Goal: Information Seeking & Learning: Learn about a topic

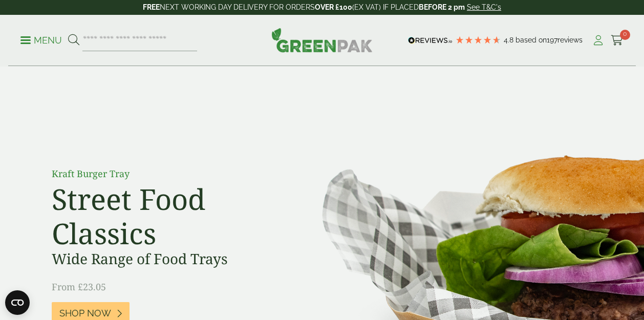
click at [598, 45] on icon at bounding box center [598, 40] width 13 height 10
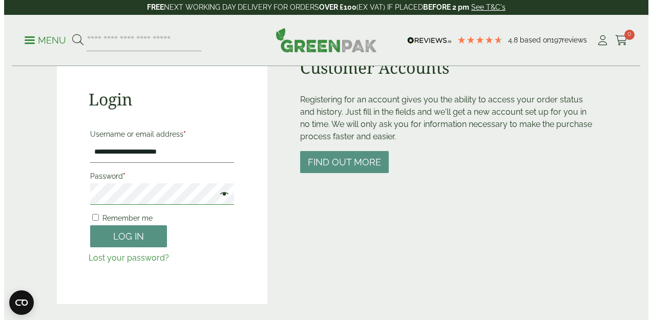
scroll to position [97, 0]
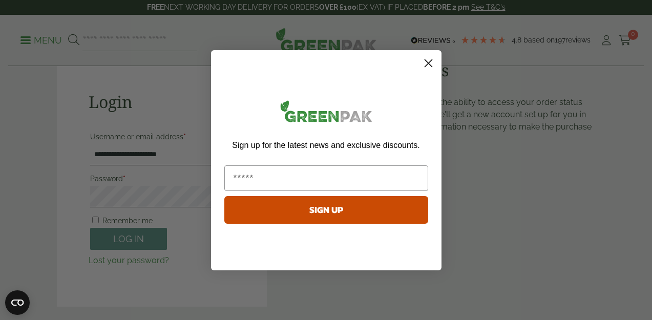
click at [421, 62] on circle "Close dialog" at bounding box center [427, 62] width 17 height 17
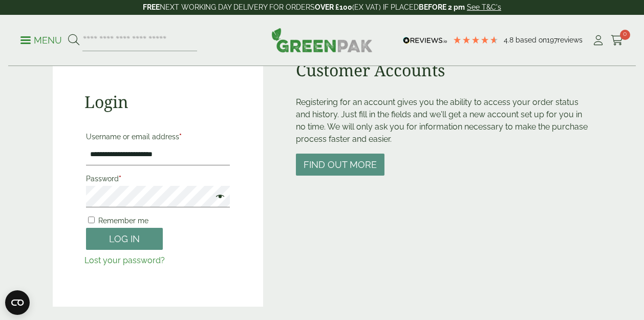
click at [220, 197] on span at bounding box center [217, 197] width 13 height 12
click at [48, 44] on p "Menu" at bounding box center [40, 40] width 41 height 12
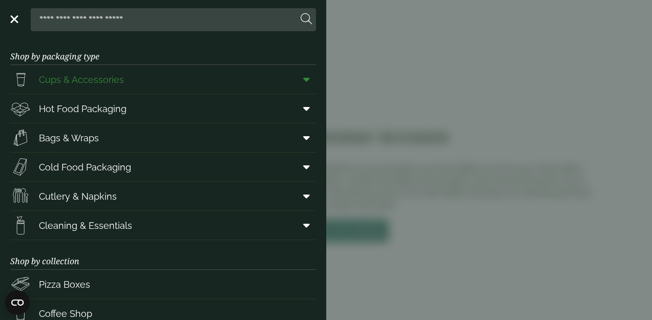
click at [107, 84] on span "Cups & Accessories" at bounding box center [81, 80] width 85 height 14
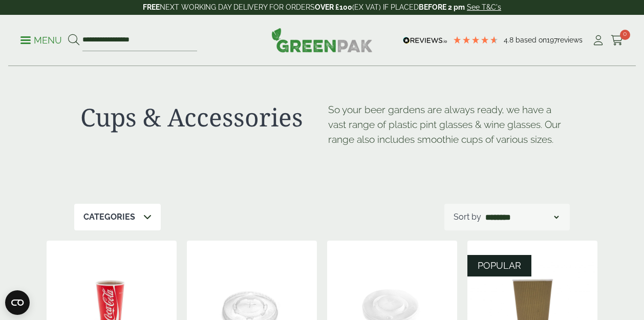
click at [76, 38] on icon at bounding box center [73, 39] width 11 height 11
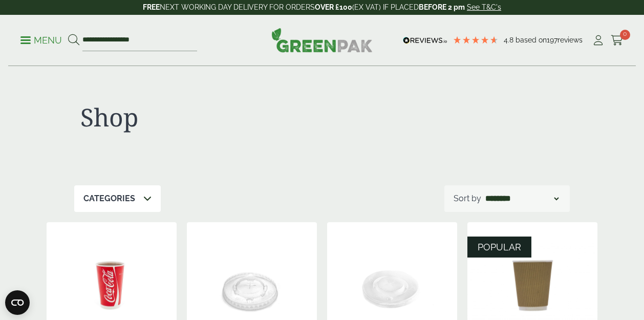
click at [28, 45] on p "Menu" at bounding box center [40, 40] width 41 height 12
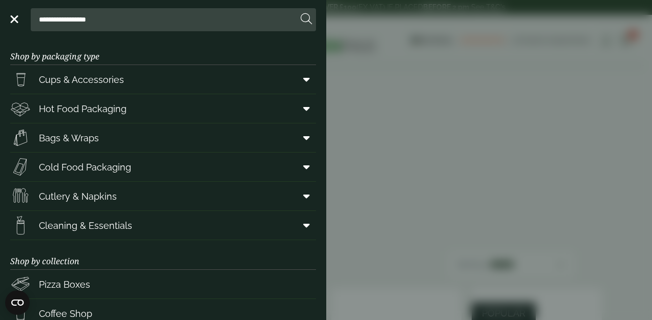
click at [138, 17] on input "**********" at bounding box center [166, 19] width 263 height 21
type input "*"
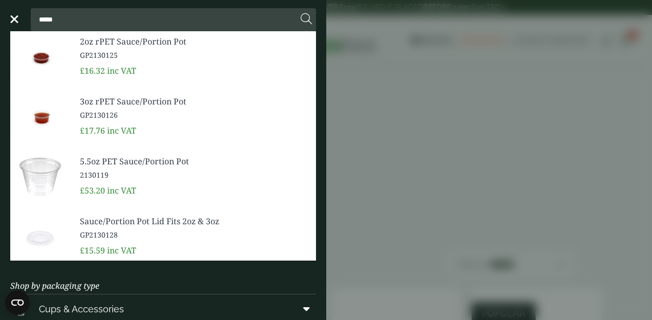
type input "*****"
click at [133, 40] on span "2oz rPET Sauce/Portion Pot" at bounding box center [194, 41] width 228 height 12
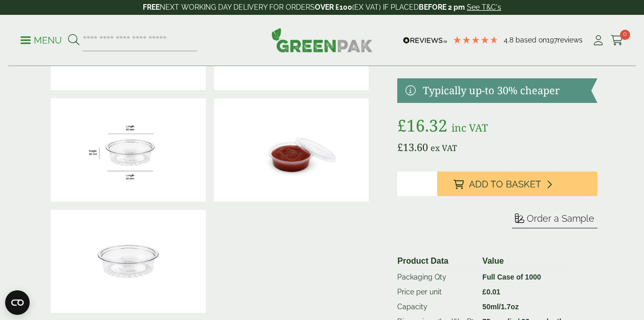
scroll to position [73, 0]
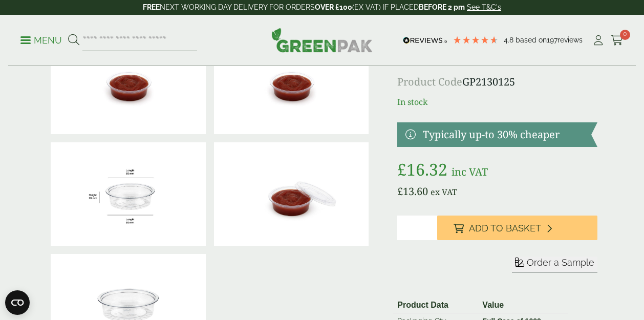
click at [84, 40] on input "search" at bounding box center [139, 40] width 115 height 21
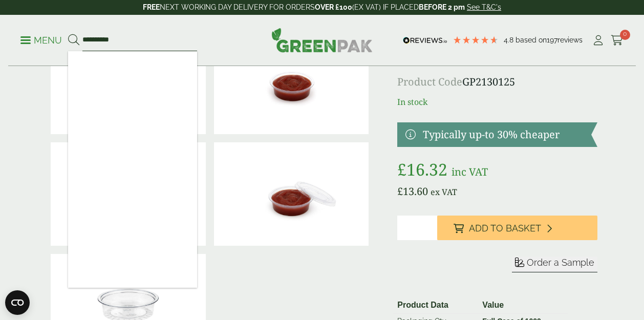
type input "**********"
click at [68, 34] on button at bounding box center [73, 40] width 11 height 13
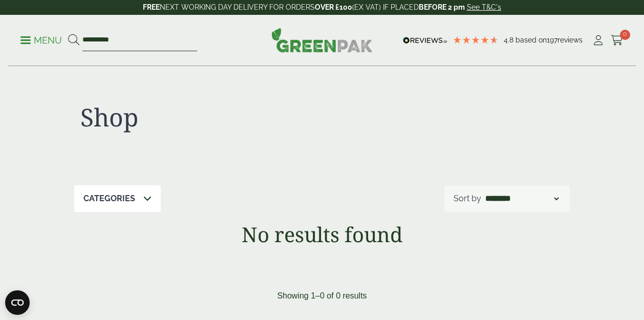
click at [131, 46] on input "**********" at bounding box center [139, 40] width 115 height 21
type input "******"
click at [68, 34] on button at bounding box center [73, 40] width 11 height 13
click at [124, 36] on input "******" at bounding box center [139, 40] width 115 height 21
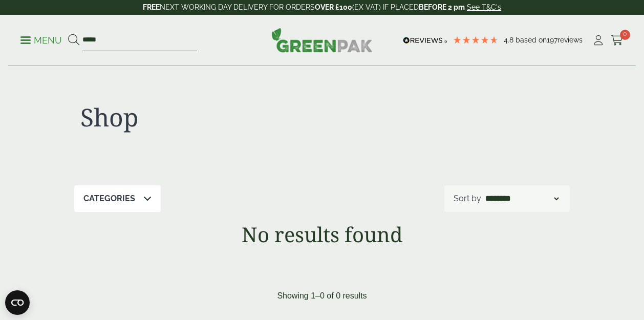
type input "*****"
click at [68, 34] on button at bounding box center [73, 40] width 11 height 13
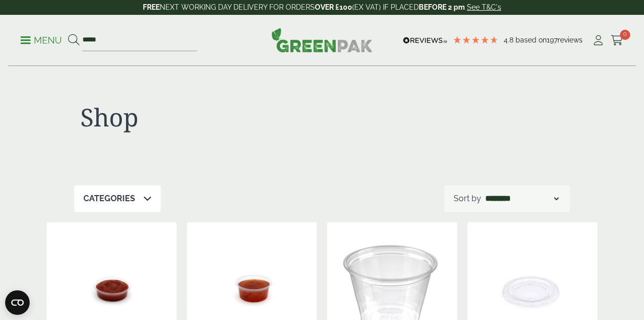
click at [136, 201] on div "Categories" at bounding box center [117, 198] width 86 height 27
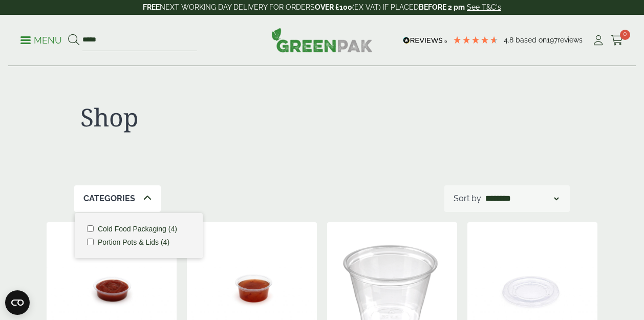
click at [124, 243] on label "Portion Pots & Lids (4)" at bounding box center [134, 242] width 72 height 7
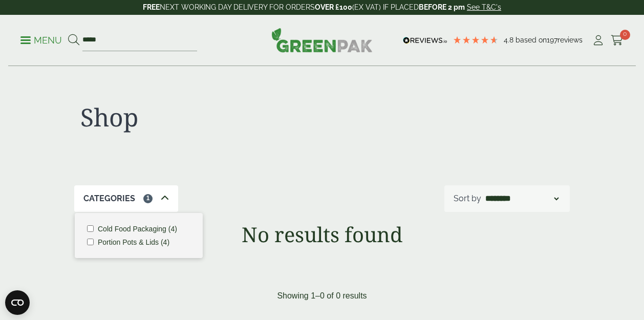
click at [124, 243] on label "Portion Pots & Lids (4)" at bounding box center [134, 242] width 72 height 7
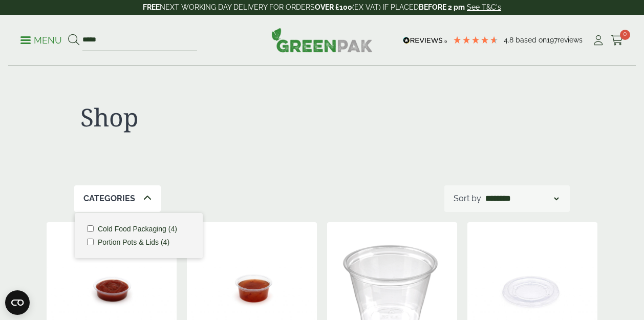
click at [118, 39] on input "*****" at bounding box center [139, 40] width 115 height 21
type input "*"
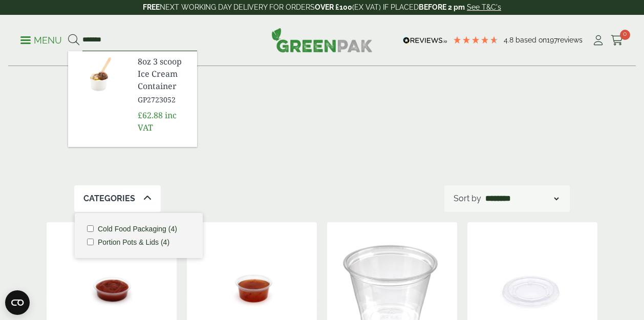
type input "*******"
click at [68, 34] on button at bounding box center [73, 40] width 11 height 13
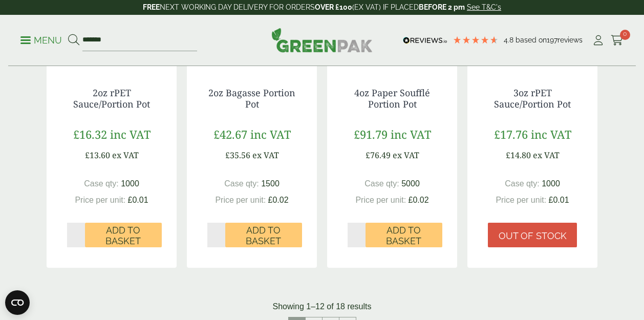
scroll to position [860, 0]
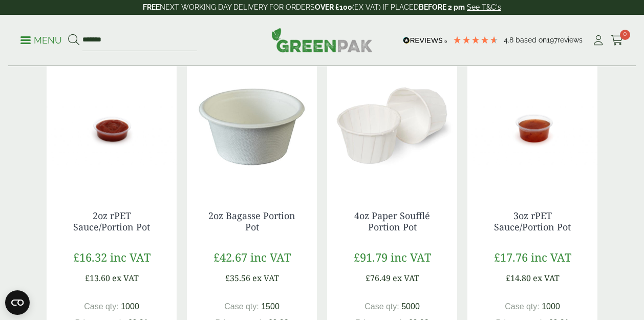
click at [279, 121] on img at bounding box center [252, 126] width 130 height 128
click at [123, 45] on input "*******" at bounding box center [139, 40] width 115 height 21
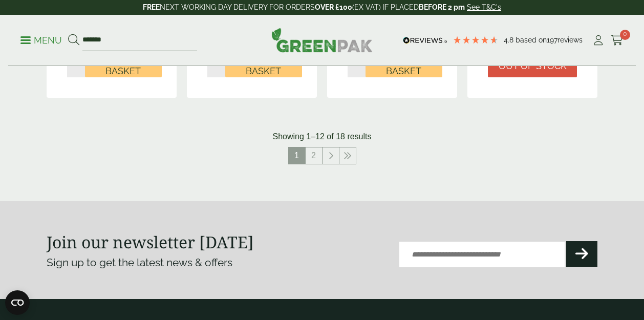
scroll to position [1133, 0]
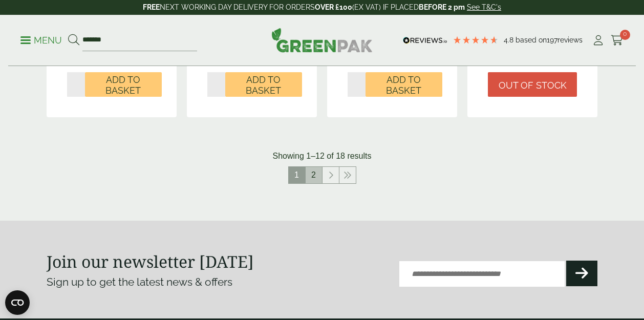
click at [317, 174] on link "2" at bounding box center [314, 175] width 16 height 16
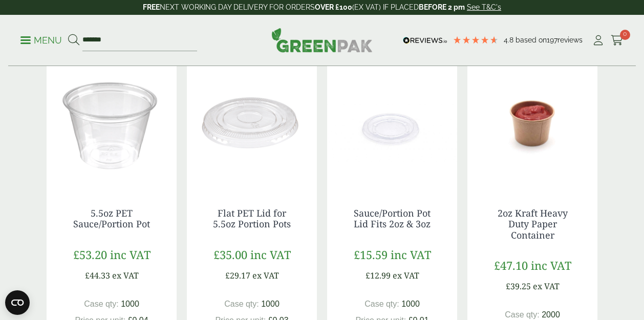
scroll to position [183, 0]
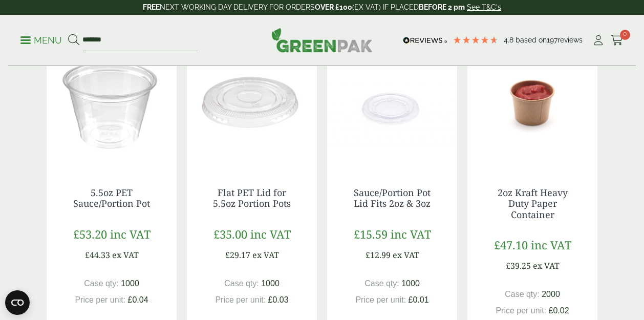
click at [514, 210] on link "2oz Kraft Heavy Duty Paper Container" at bounding box center [532, 203] width 70 height 34
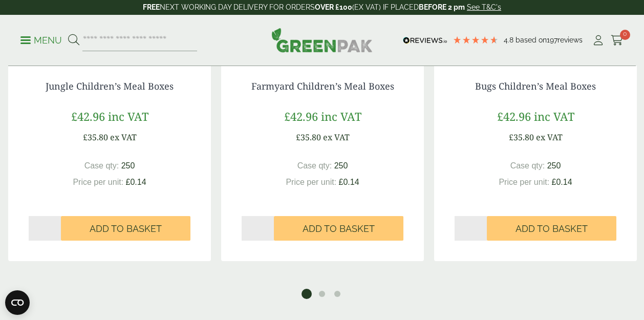
scroll to position [861, 0]
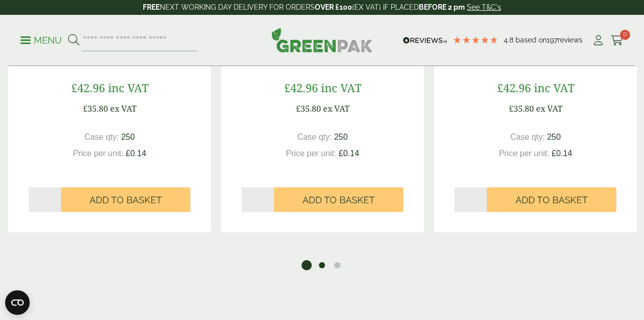
click at [322, 268] on button "2" at bounding box center [322, 265] width 10 height 10
click at [334, 266] on button "3" at bounding box center [337, 265] width 10 height 10
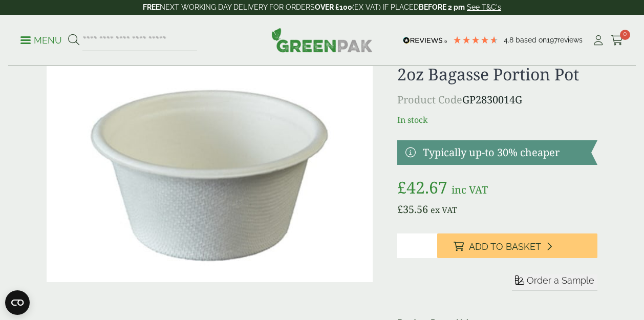
scroll to position [0, 0]
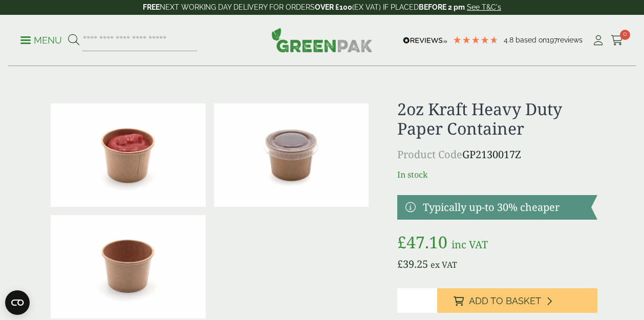
click at [326, 166] on img at bounding box center [291, 154] width 155 height 103
click at [600, 39] on icon at bounding box center [598, 40] width 13 height 10
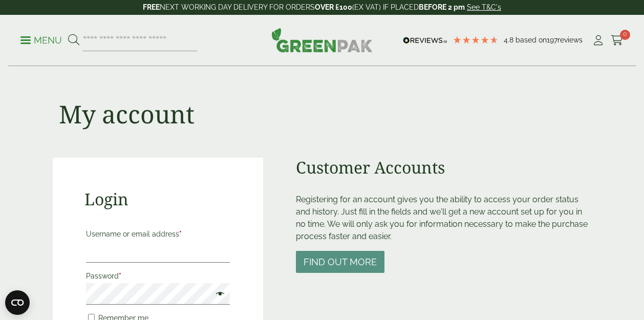
click at [37, 41] on p "Menu" at bounding box center [40, 40] width 41 height 12
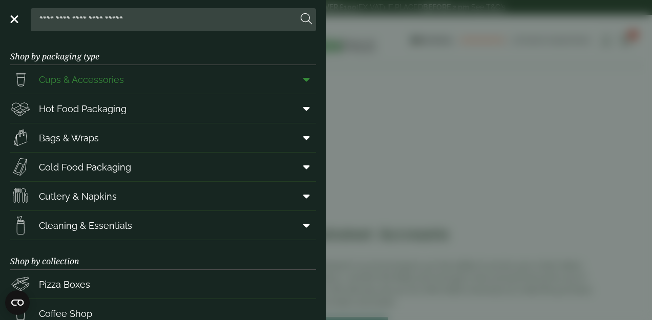
click at [92, 81] on span "Cups & Accessories" at bounding box center [81, 80] width 85 height 14
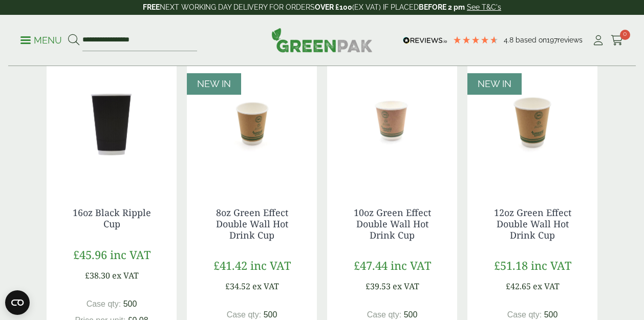
scroll to position [872, 0]
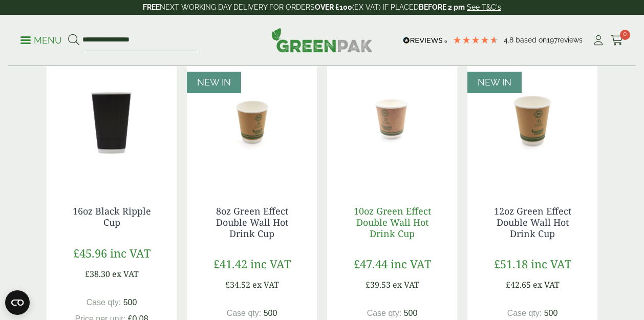
click at [402, 230] on link "10oz Green Effect Double Wall Hot Drink Cup" at bounding box center [392, 222] width 77 height 34
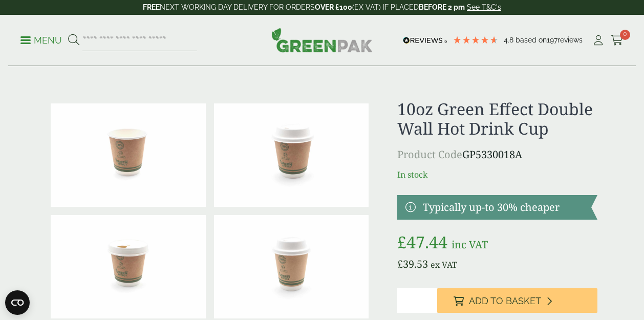
click at [309, 152] on img at bounding box center [291, 154] width 155 height 103
click at [29, 39] on span at bounding box center [25, 40] width 10 height 2
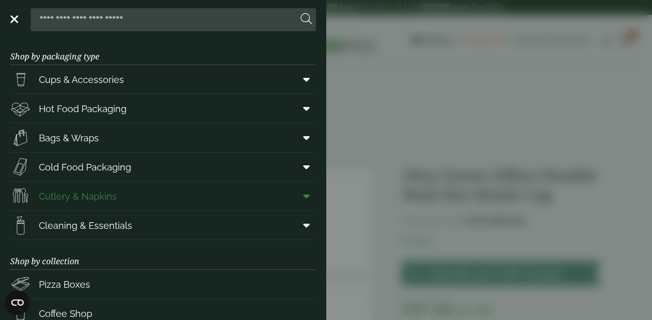
click at [126, 190] on link "Cutlery & Napkins" at bounding box center [163, 196] width 306 height 29
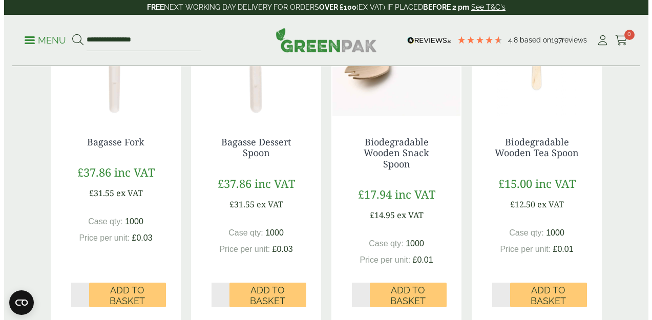
scroll to position [608, 0]
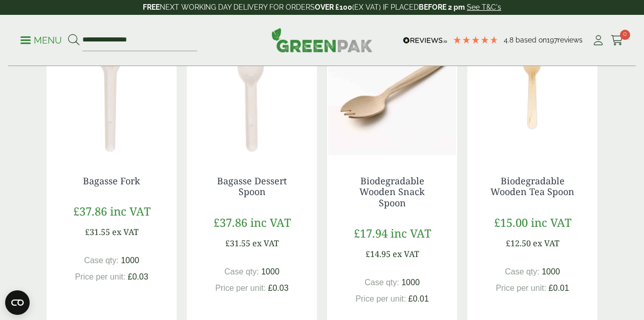
click at [51, 38] on p "Menu" at bounding box center [40, 40] width 41 height 12
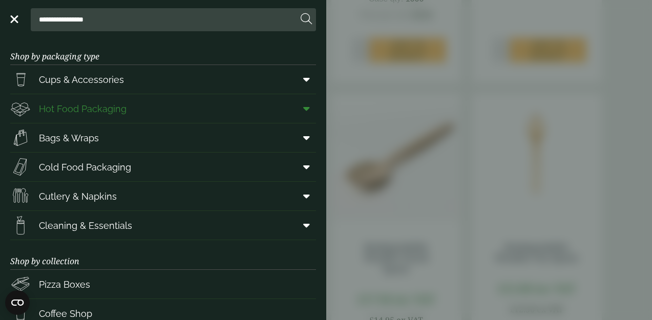
click at [151, 117] on link "Hot Food Packaging" at bounding box center [163, 108] width 306 height 29
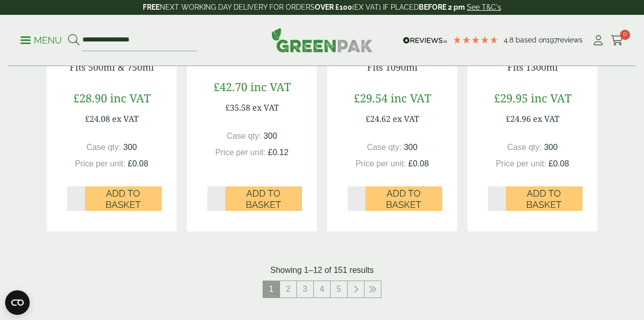
scroll to position [1108, 0]
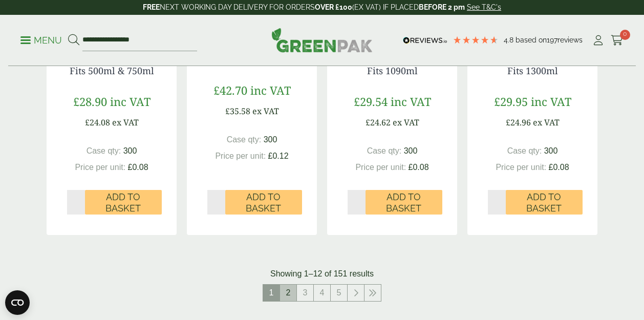
click at [292, 292] on link "2" at bounding box center [288, 293] width 16 height 16
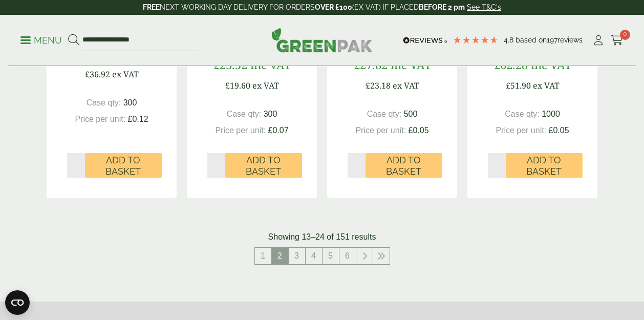
scroll to position [1179, 0]
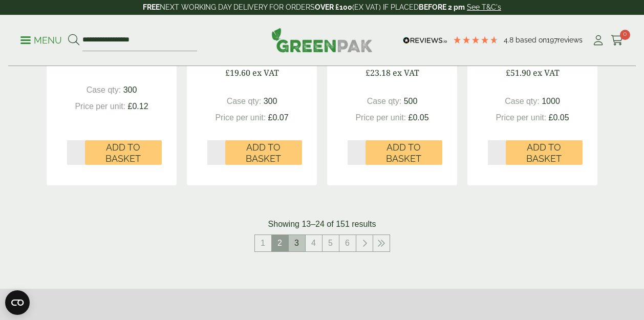
click at [302, 238] on link "3" at bounding box center [297, 243] width 16 height 16
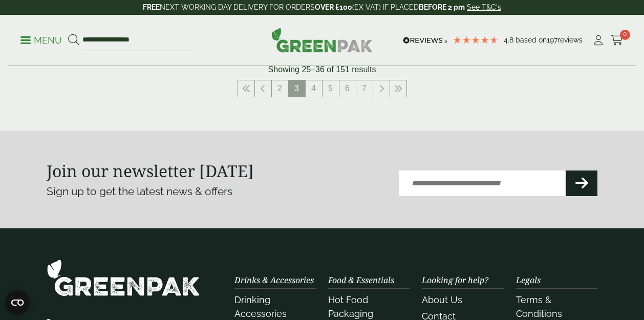
scroll to position [1342, 0]
